Goal: Check status: Check status

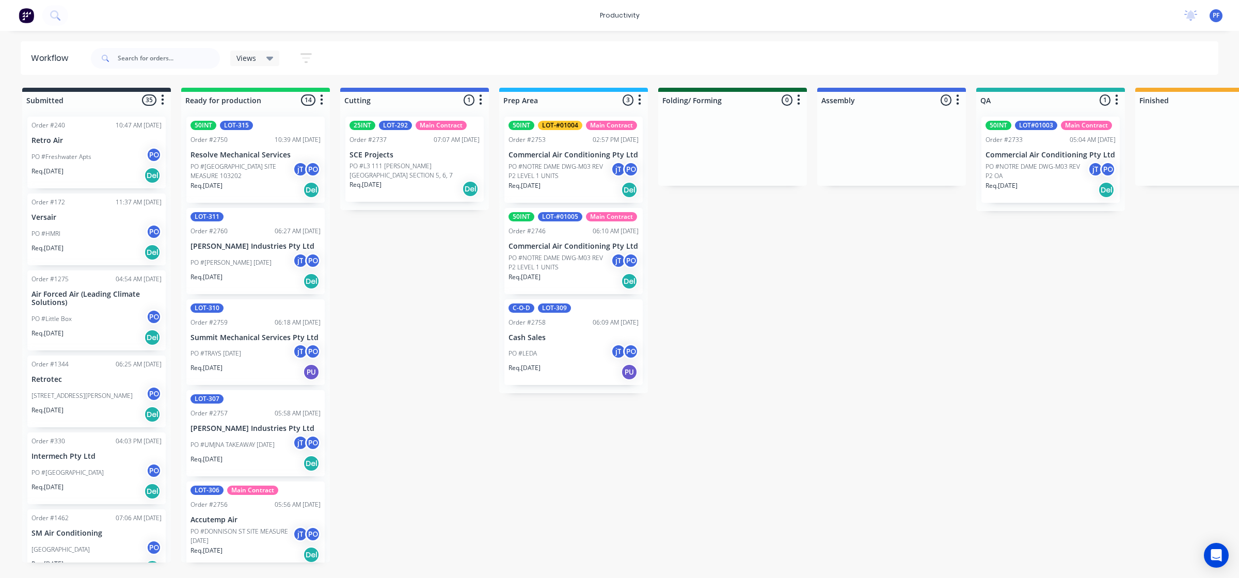
click at [1017, 151] on p "Commercial Air Conditioning Pty Ltd" at bounding box center [1050, 155] width 130 height 9
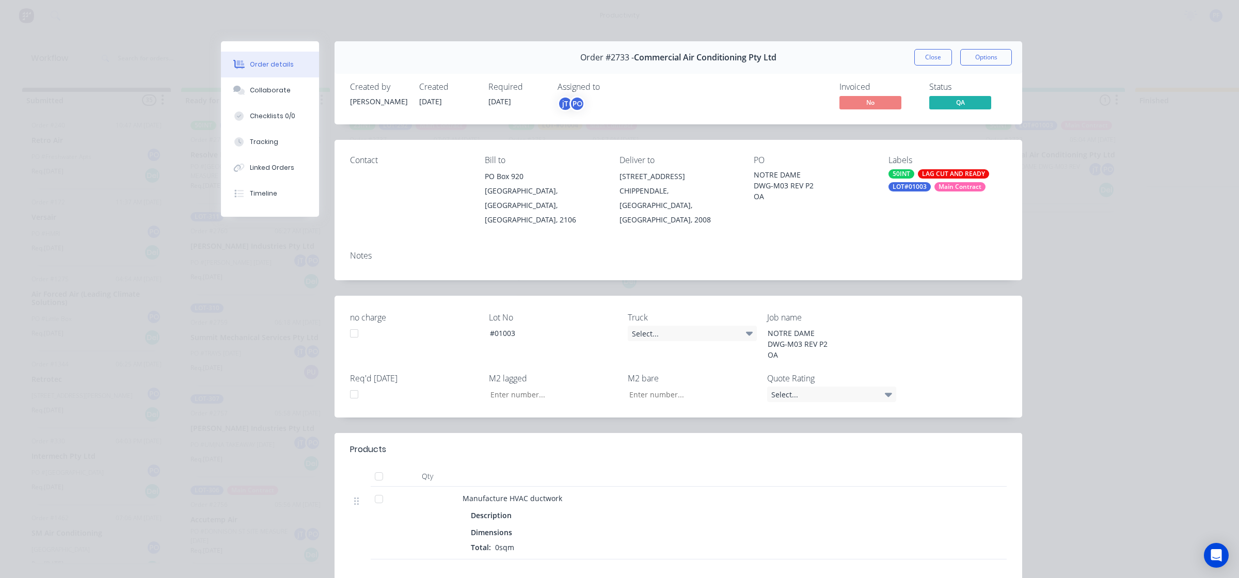
click at [953, 171] on div "LAG CUT AND READY" at bounding box center [953, 173] width 71 height 9
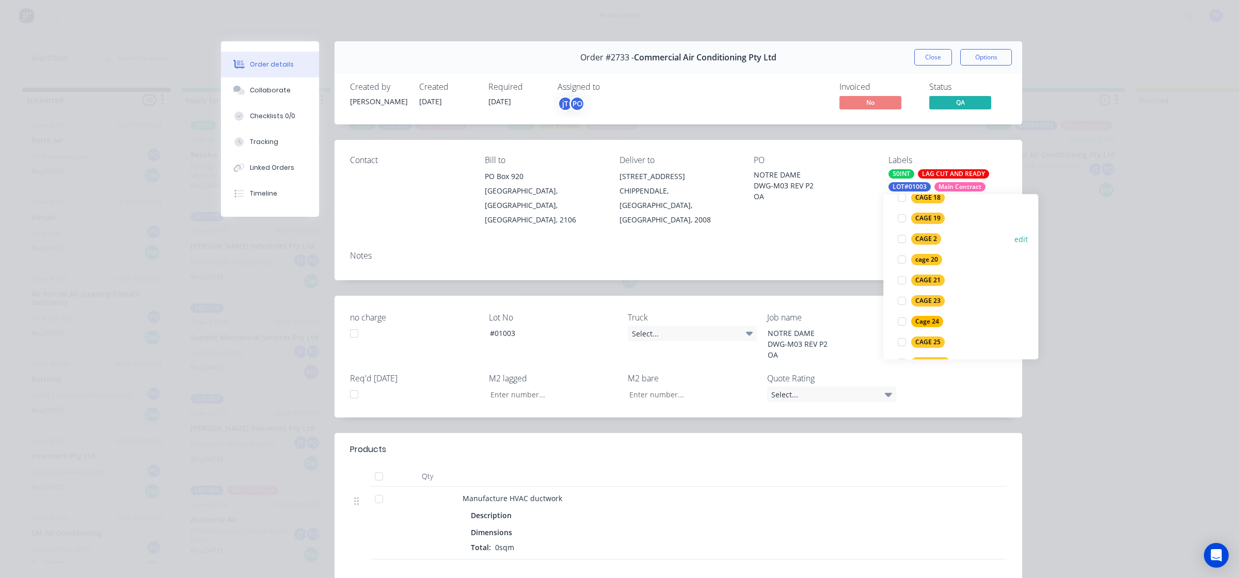
scroll to position [1419, 0]
click at [902, 321] on div at bounding box center [901, 323] width 21 height 21
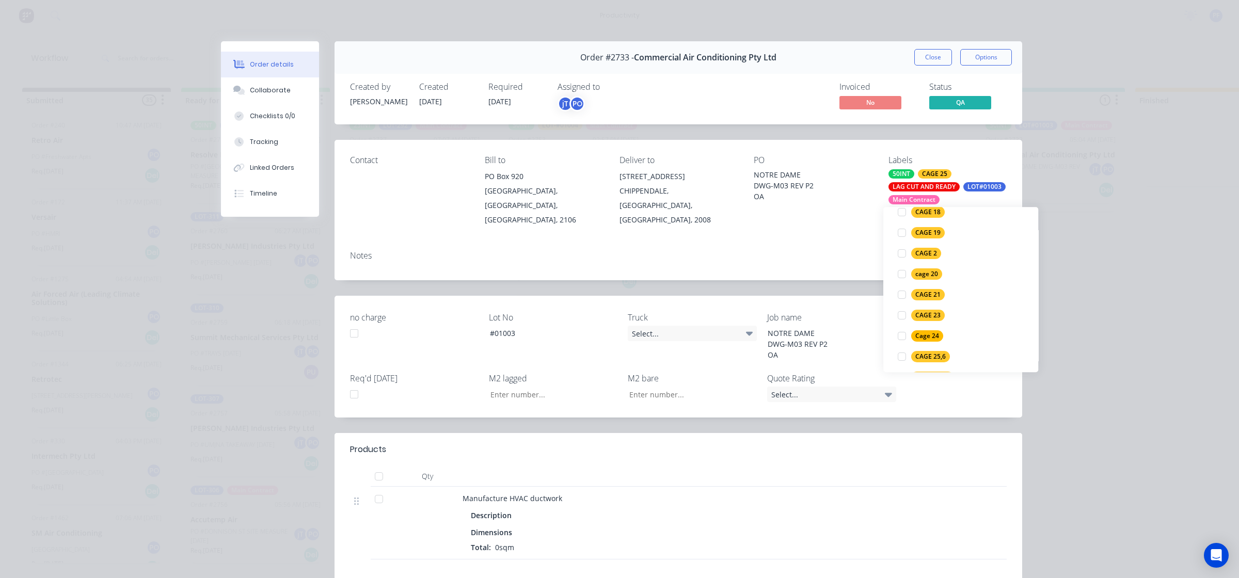
scroll to position [0, 0]
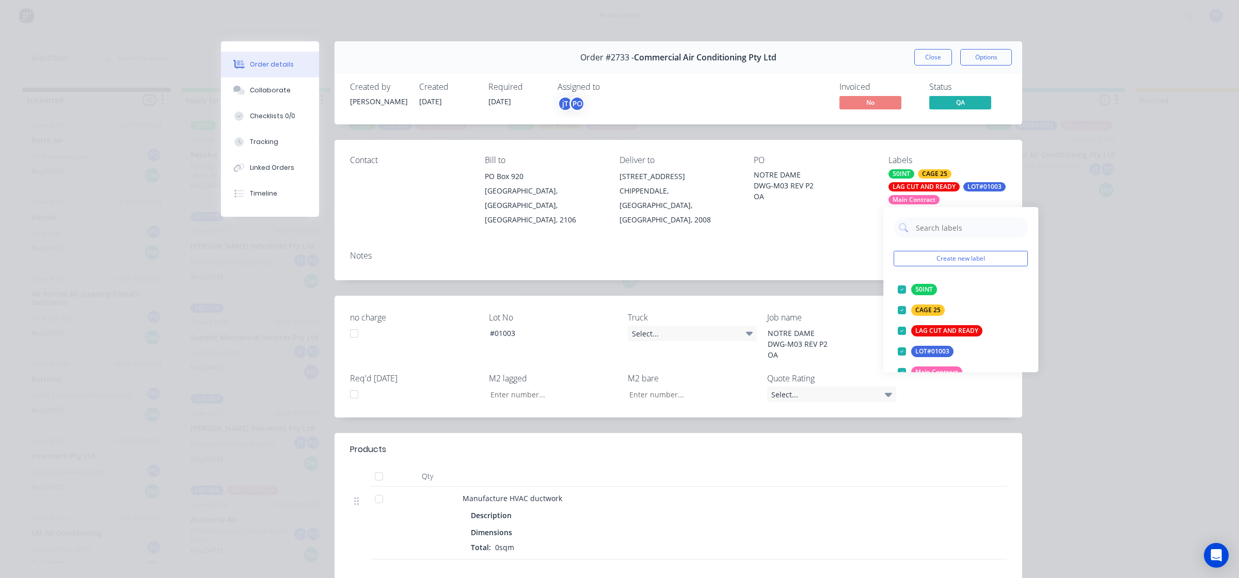
click at [1066, 296] on div "Order details Collaborate Checklists 0/0 Tracking Linked Orders Timeline Order …" at bounding box center [619, 289] width 1239 height 578
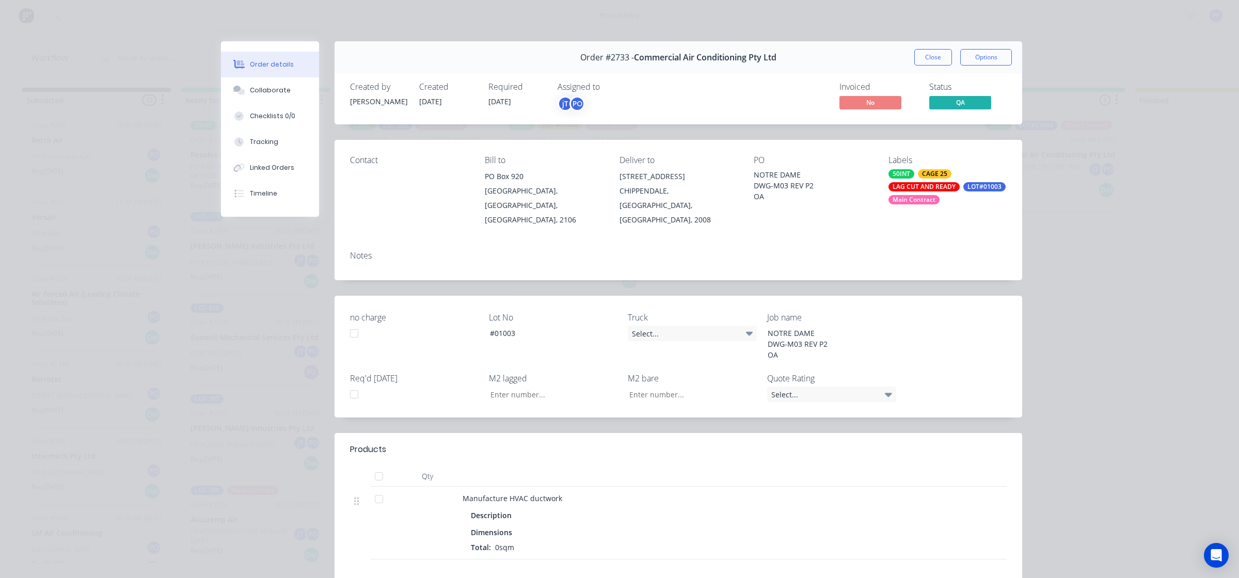
drag, startPoint x: 1110, startPoint y: 166, endPoint x: 1102, endPoint y: 169, distance: 8.3
click at [1100, 169] on div "Order details Collaborate Checklists 0/0 Tracking Linked Orders Timeline Order …" at bounding box center [619, 289] width 1239 height 578
click at [922, 58] on button "Close" at bounding box center [933, 57] width 38 height 17
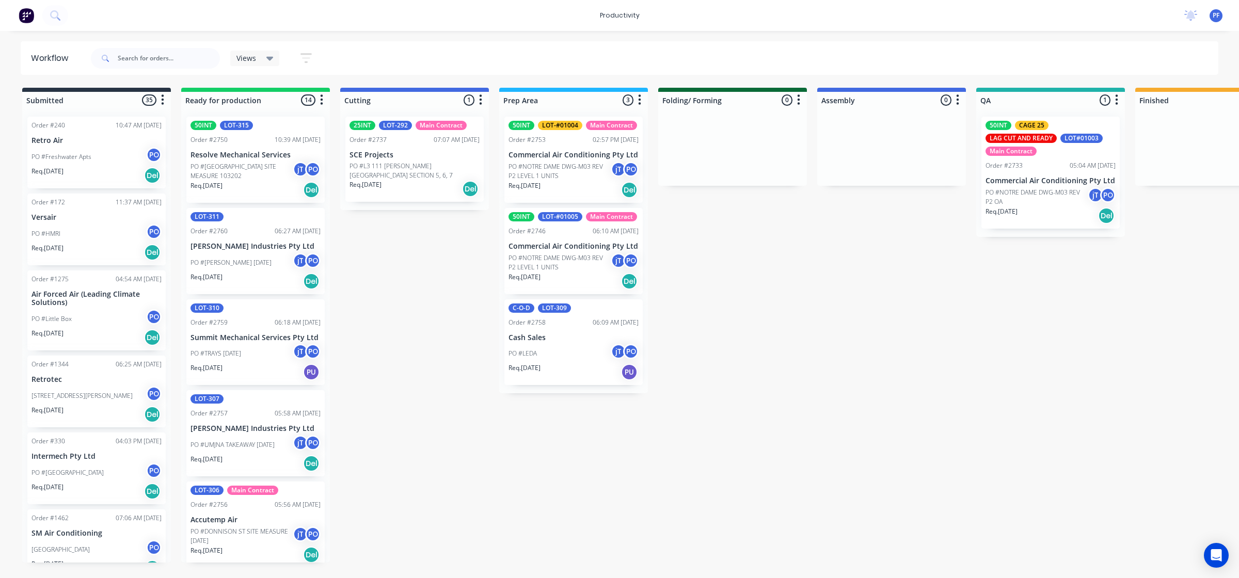
click at [1056, 125] on div "50INT CAGE 25 LAG CUT AND READY LOT#01003 Main Contract" at bounding box center [1050, 138] width 130 height 35
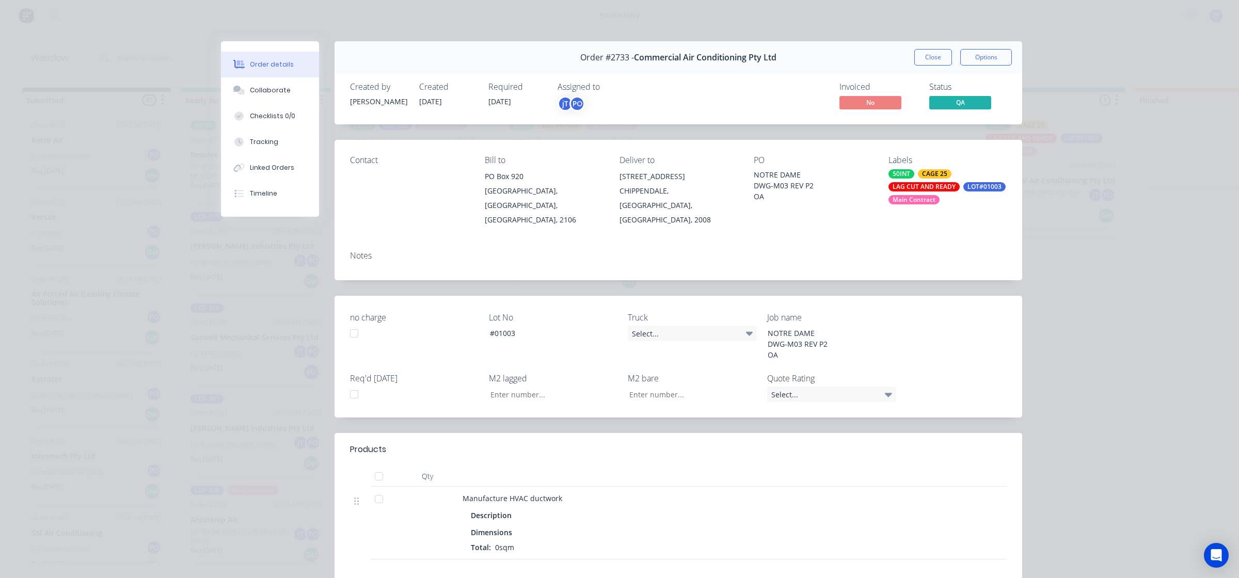
click at [934, 184] on div "LAG CUT AND READY" at bounding box center [923, 186] width 71 height 9
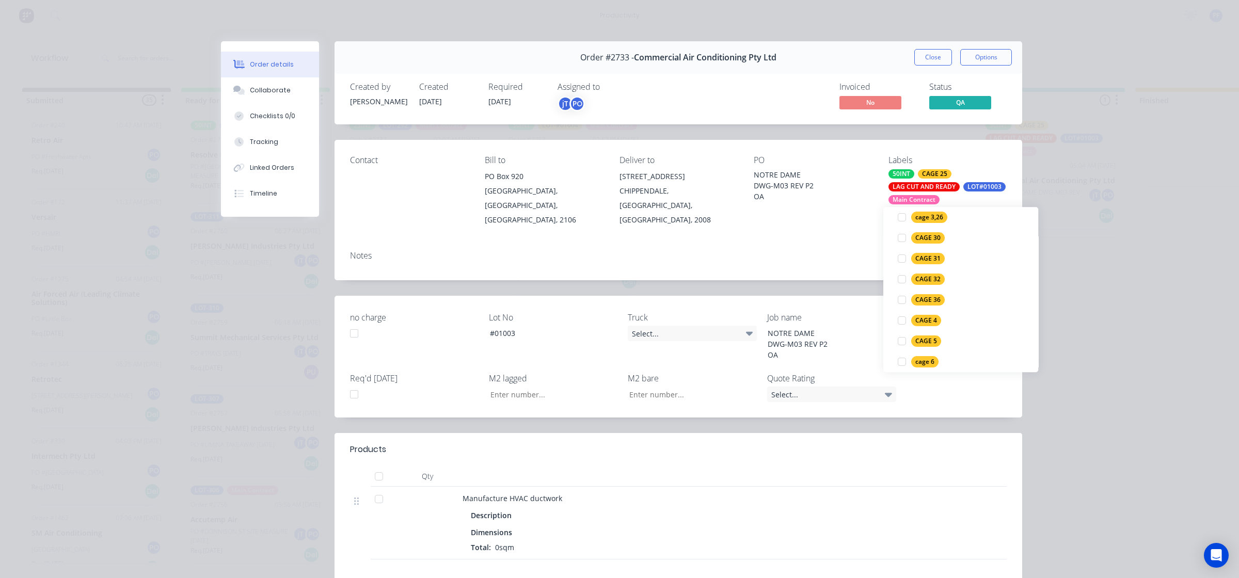
scroll to position [1871, 0]
click at [901, 356] on div at bounding box center [901, 359] width 21 height 21
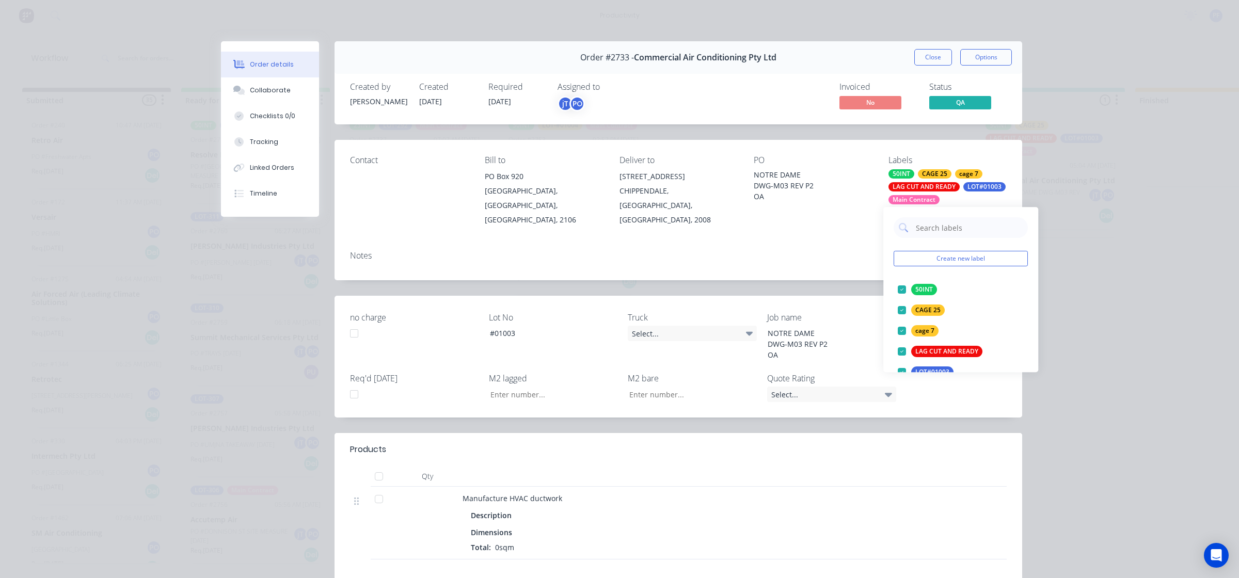
click at [1080, 383] on div "Order details Collaborate Checklists 0/0 Tracking Linked Orders Timeline Order …" at bounding box center [619, 289] width 1239 height 578
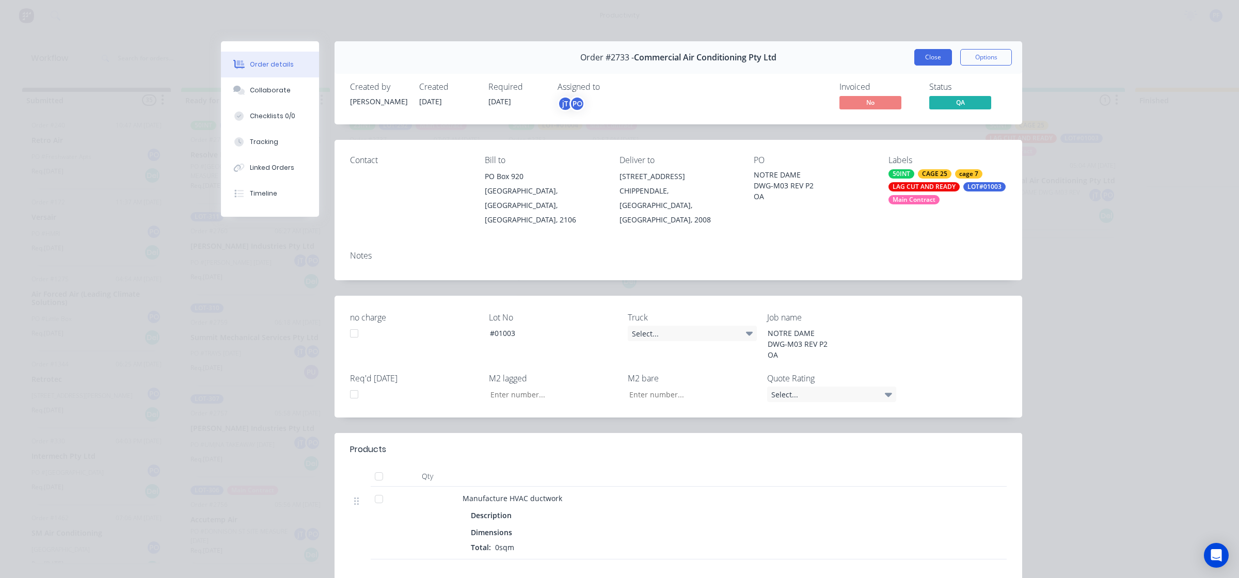
click at [919, 53] on button "Close" at bounding box center [933, 57] width 38 height 17
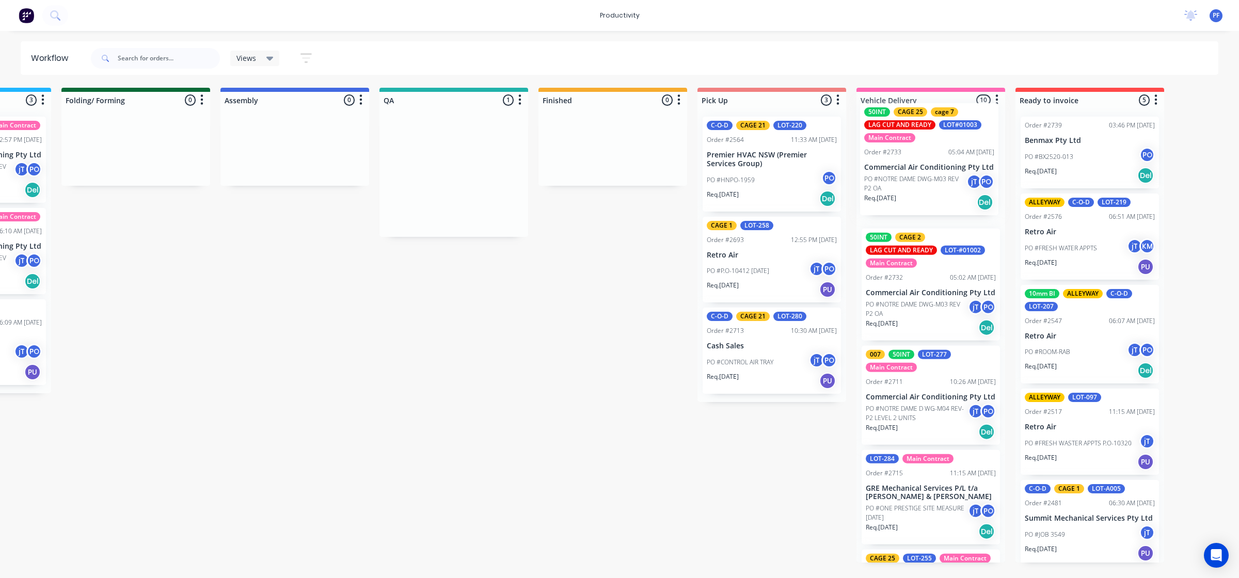
scroll to position [0, 599]
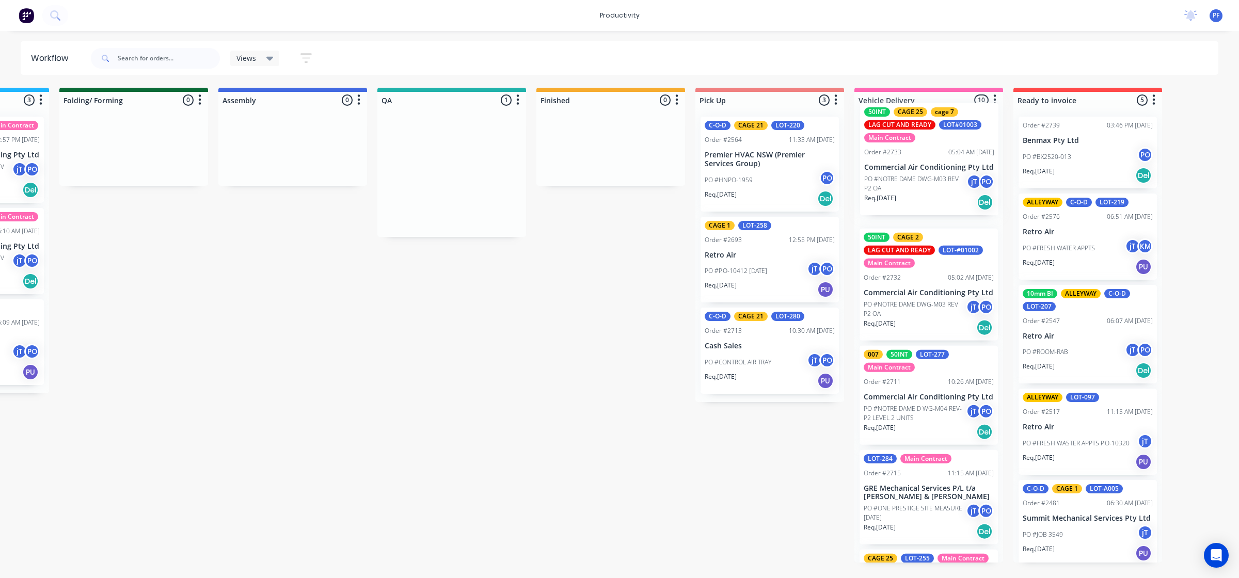
drag, startPoint x: 1030, startPoint y: 158, endPoint x: 901, endPoint y: 143, distance: 130.3
click at [901, 143] on div "Submitted 35 Order #240 10:47 AM [DATE] Retro Air PO #Freshwater Apts PO Req. […" at bounding box center [404, 325] width 2020 height 475
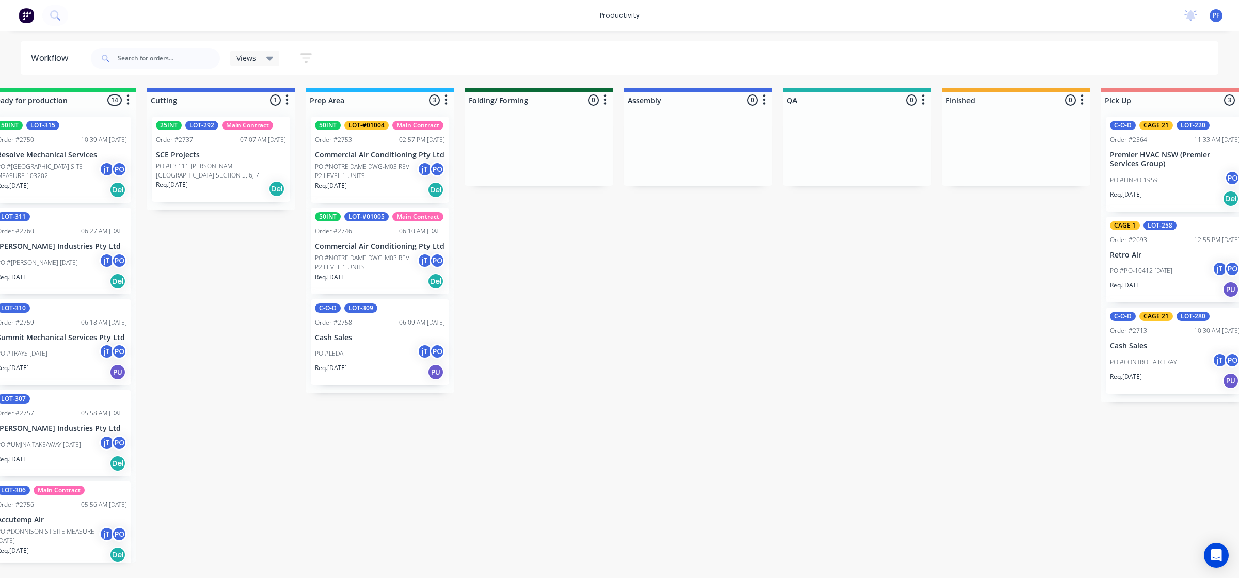
scroll to position [0, 192]
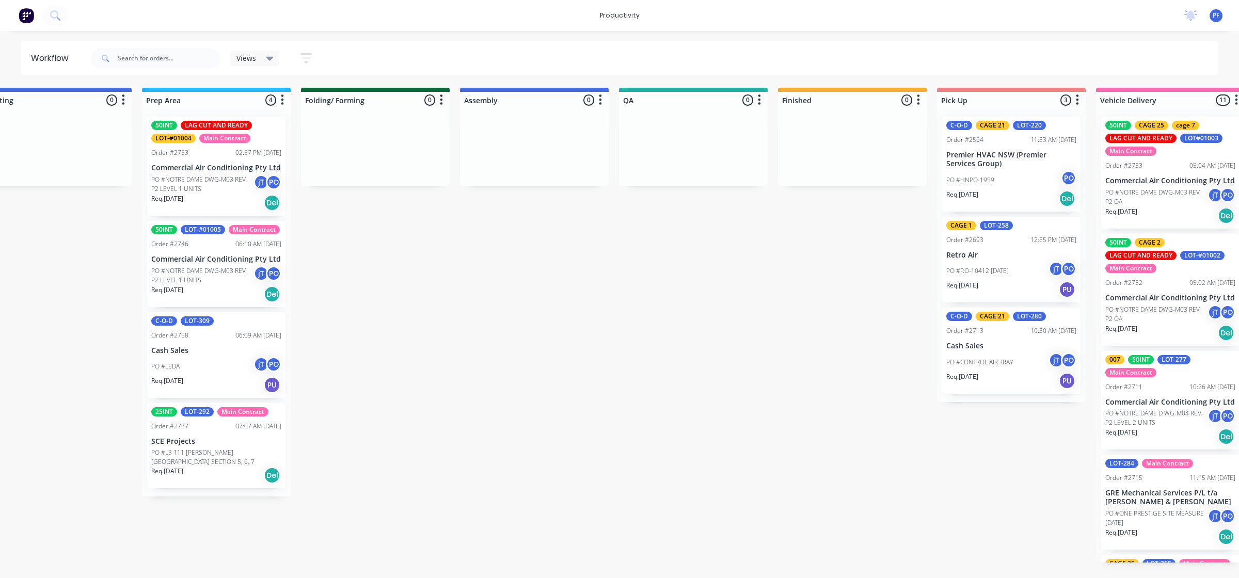
drag, startPoint x: 861, startPoint y: 263, endPoint x: 943, endPoint y: 258, distance: 82.2
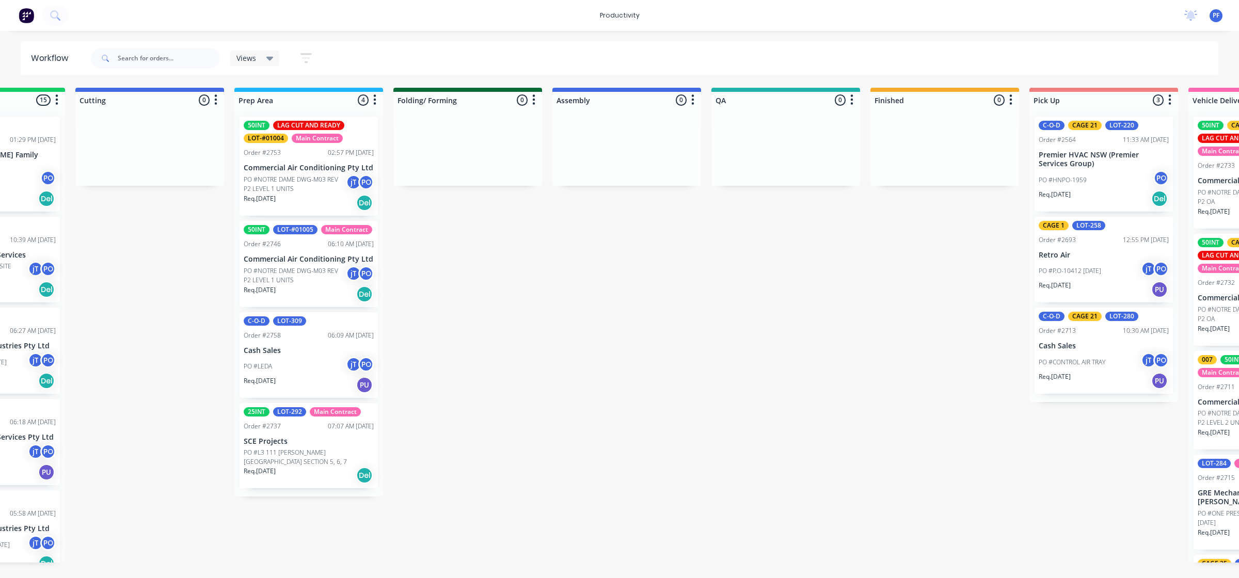
scroll to position [0, 14]
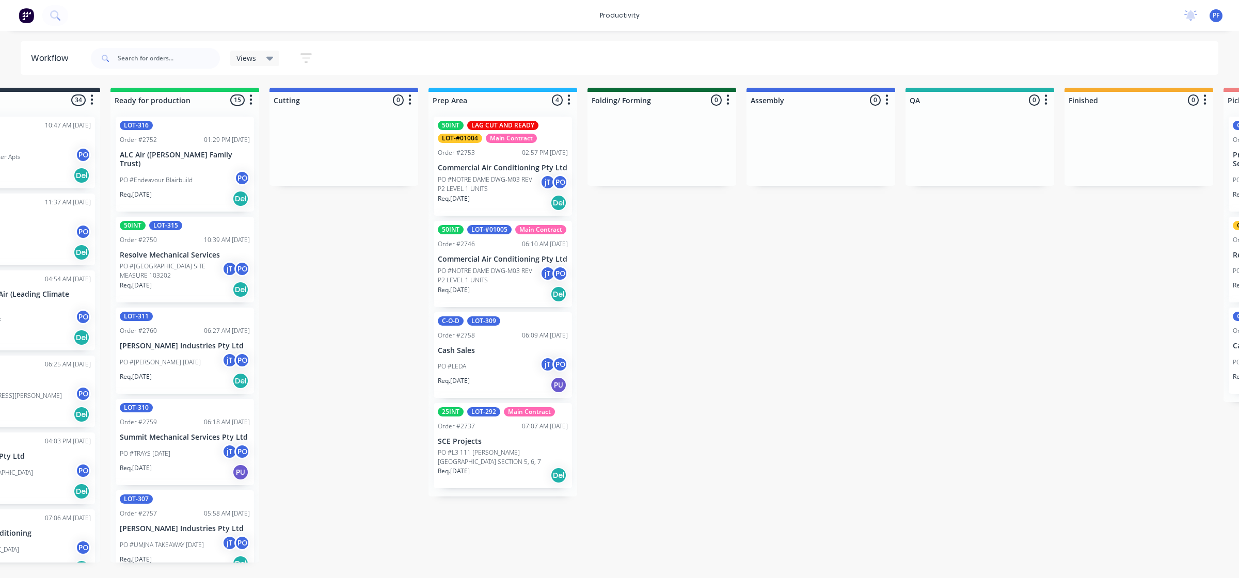
drag, startPoint x: 489, startPoint y: 324, endPoint x: 410, endPoint y: 341, distance: 80.8
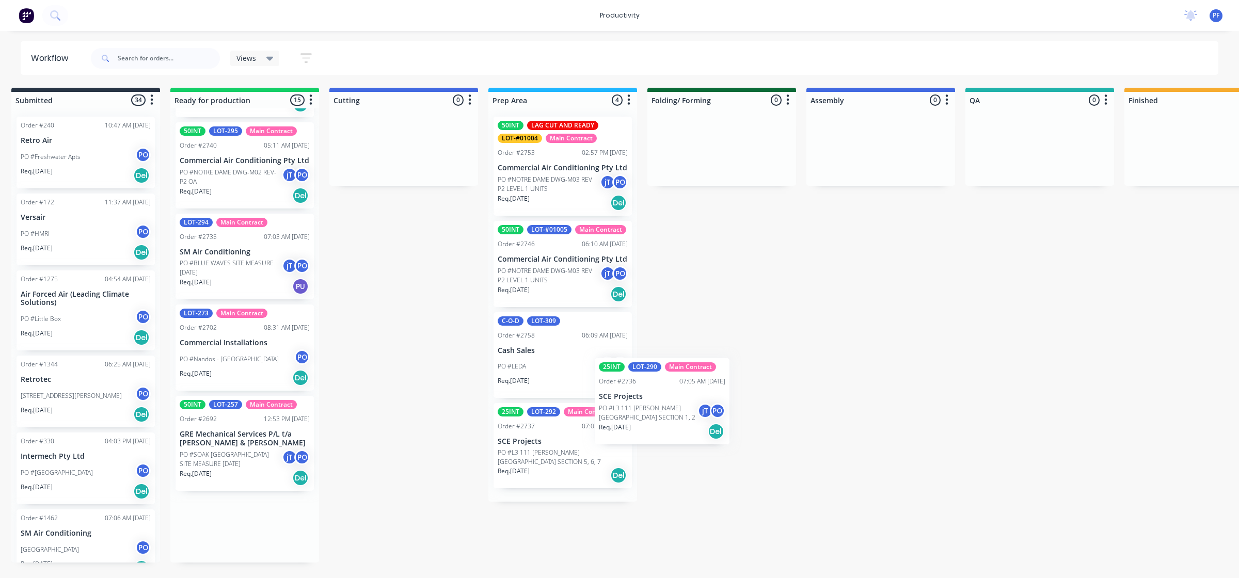
scroll to position [0, 0]
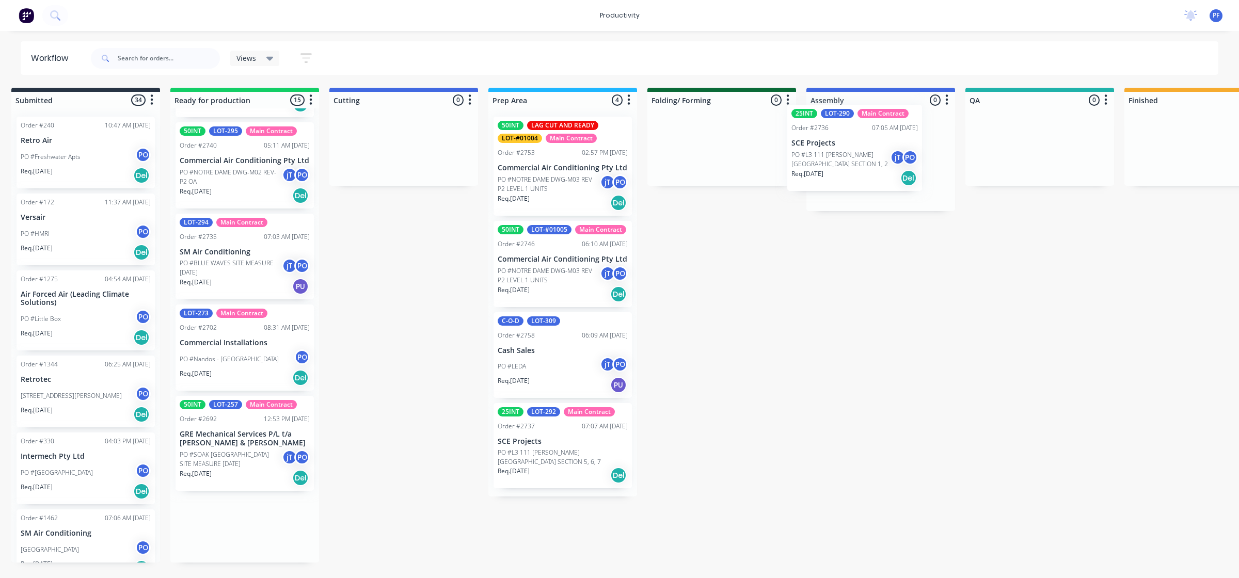
drag, startPoint x: 203, startPoint y: 527, endPoint x: 824, endPoint y: 152, distance: 725.1
click at [824, 152] on div "Submitted 34 Order #240 10:47 AM 24/09/24 Retro Air PO #Freshwater Apts PO Req.…" at bounding box center [991, 325] width 2020 height 475
